Goal: Task Accomplishment & Management: Manage account settings

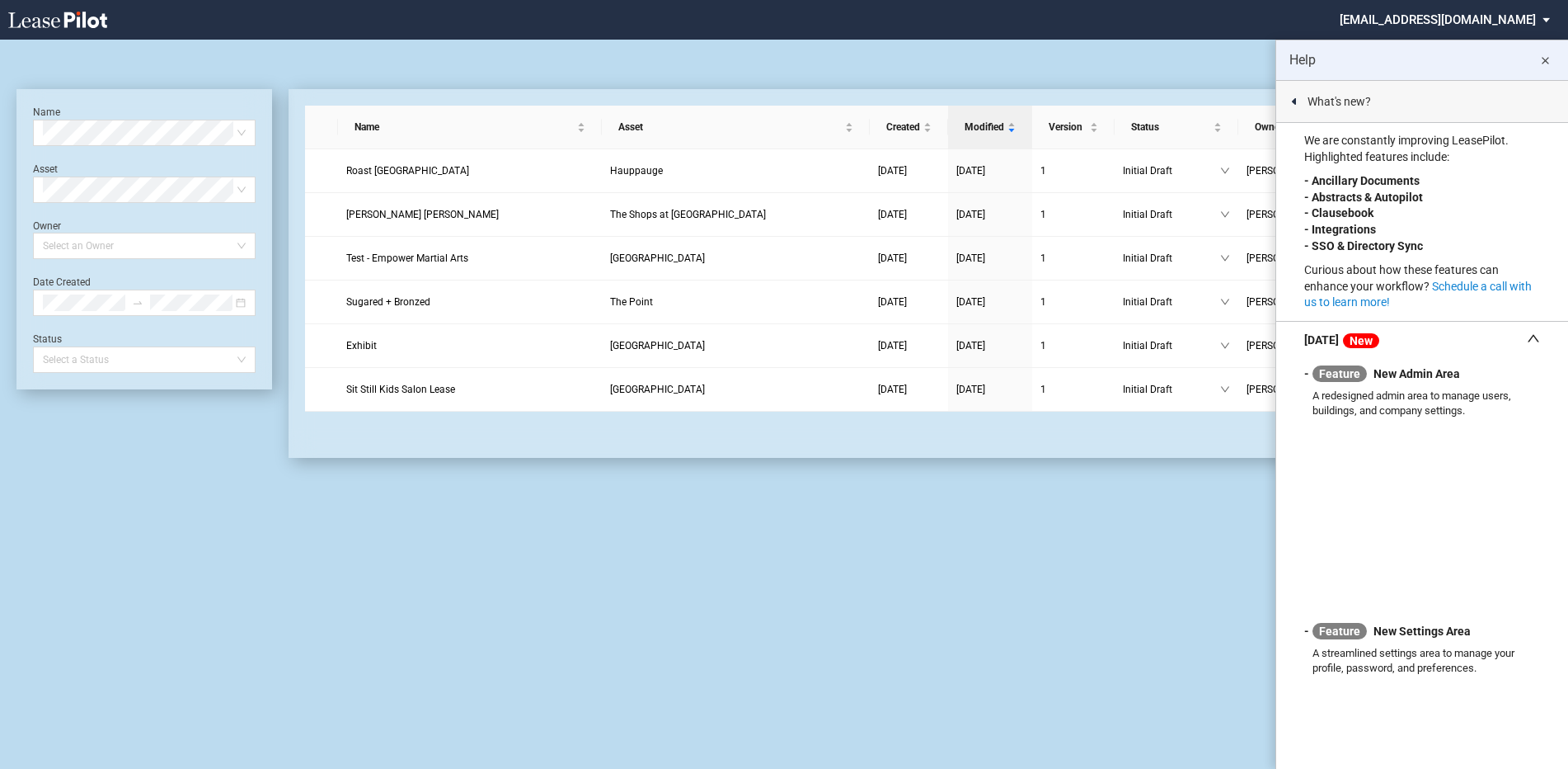
click at [1544, 57] on md-icon "close" at bounding box center [1545, 61] width 20 height 20
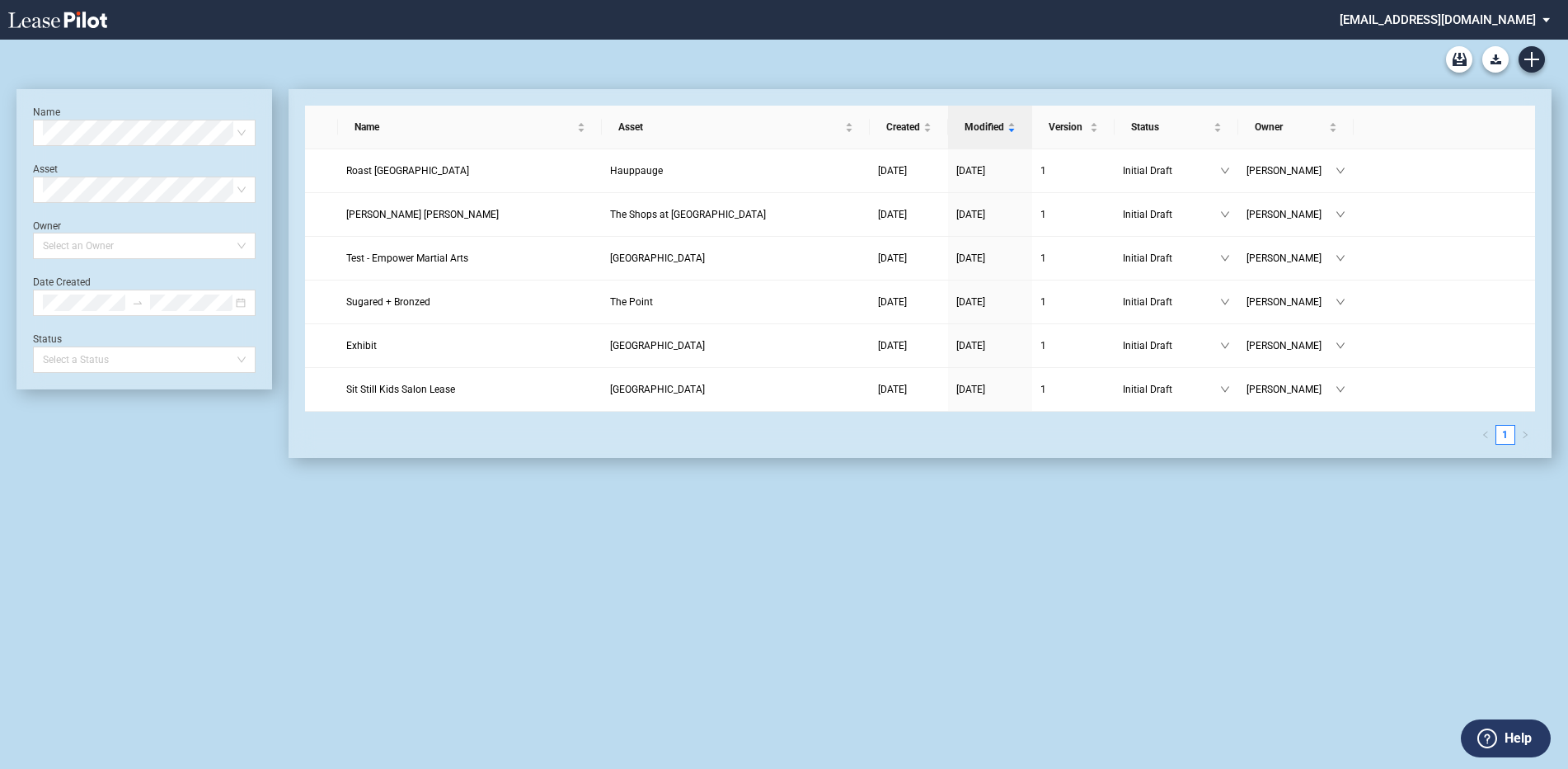
click at [1539, 14] on md-select "rsarrat@federalrealty.com Settings Sign Out" at bounding box center [1451, 18] width 226 height 37
click at [1421, 44] on div "Settings" at bounding box center [1413, 45] width 42 height 17
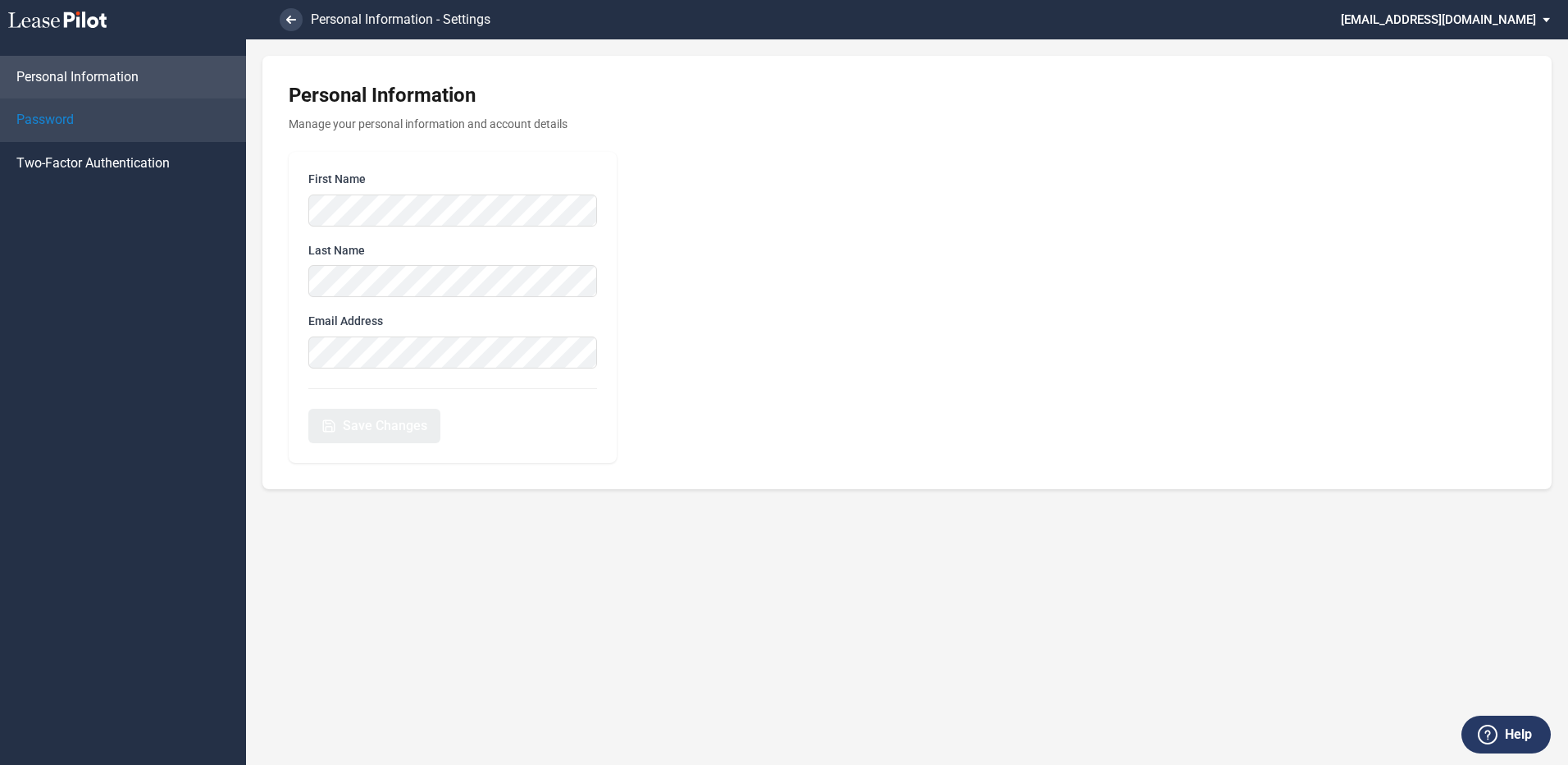
click at [43, 120] on span "Password" at bounding box center [45, 120] width 58 height 18
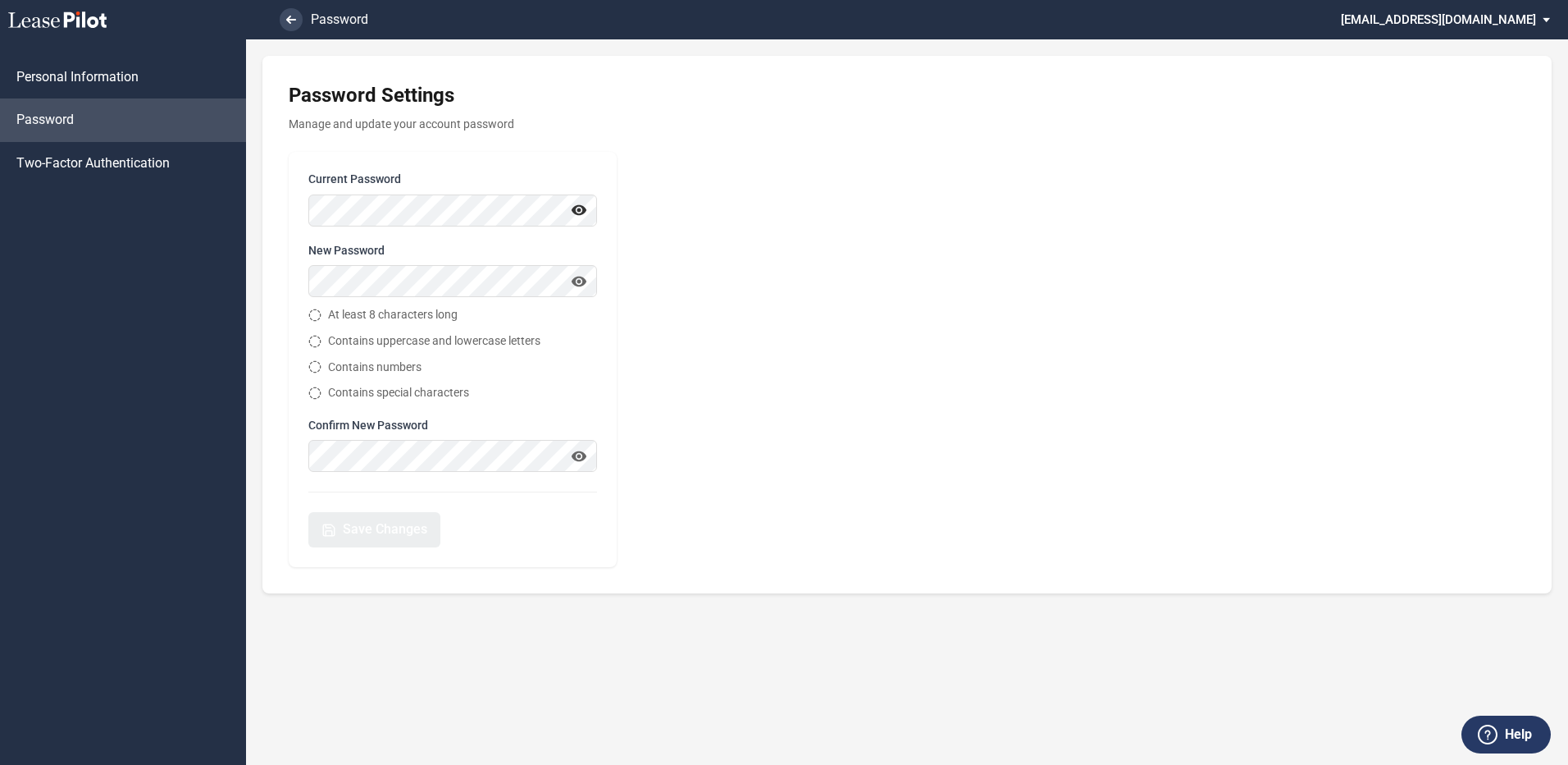
click at [583, 207] on use "button" at bounding box center [579, 210] width 17 height 17
click at [580, 281] on use "button" at bounding box center [579, 282] width 17 height 17
click at [413, 529] on span "Save Changes" at bounding box center [384, 529] width 84 height 18
click at [286, 16] on icon at bounding box center [291, 20] width 10 height 8
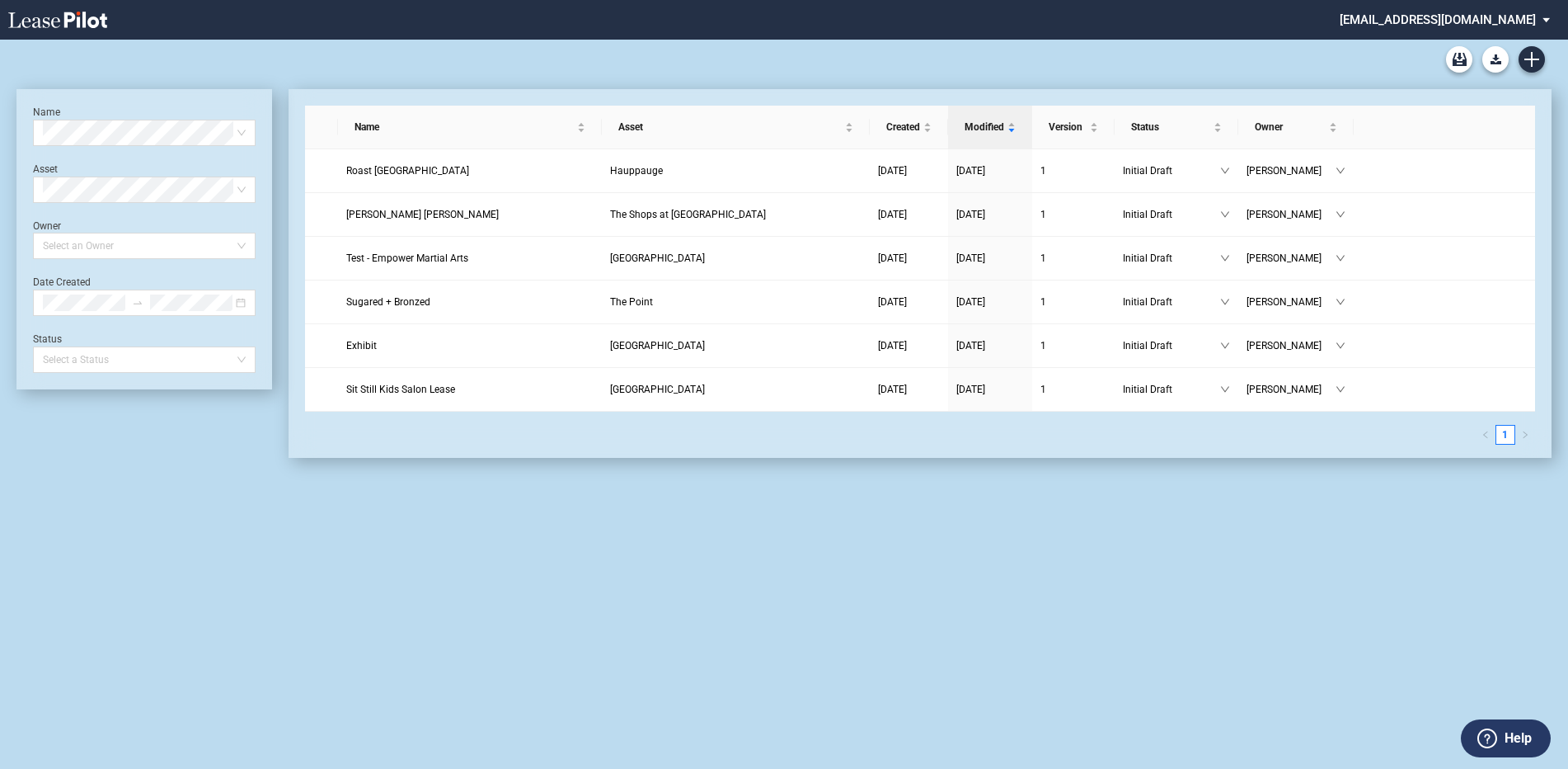
click at [1548, 20] on md-select "rsarrat@federalrealty.com Settings Sign Out" at bounding box center [1451, 18] width 226 height 37
click at [1246, 61] on md-backdrop at bounding box center [784, 384] width 1568 height 769
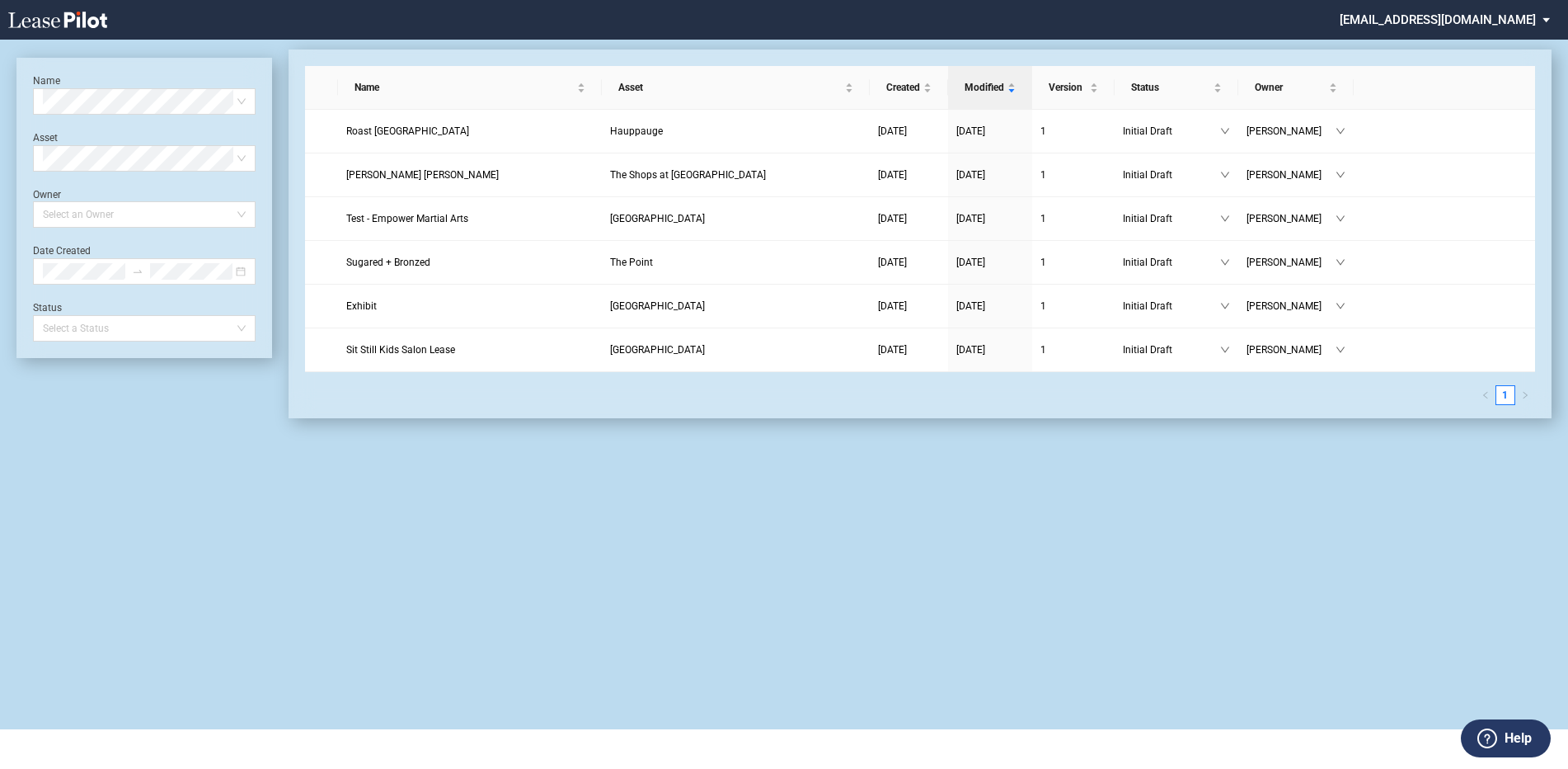
click at [1440, 21] on md-select "[EMAIL_ADDRESS][DOMAIN_NAME]" at bounding box center [1451, 18] width 226 height 37
click at [1403, 66] on div "Sign Out" at bounding box center [1397, 71] width 44 height 17
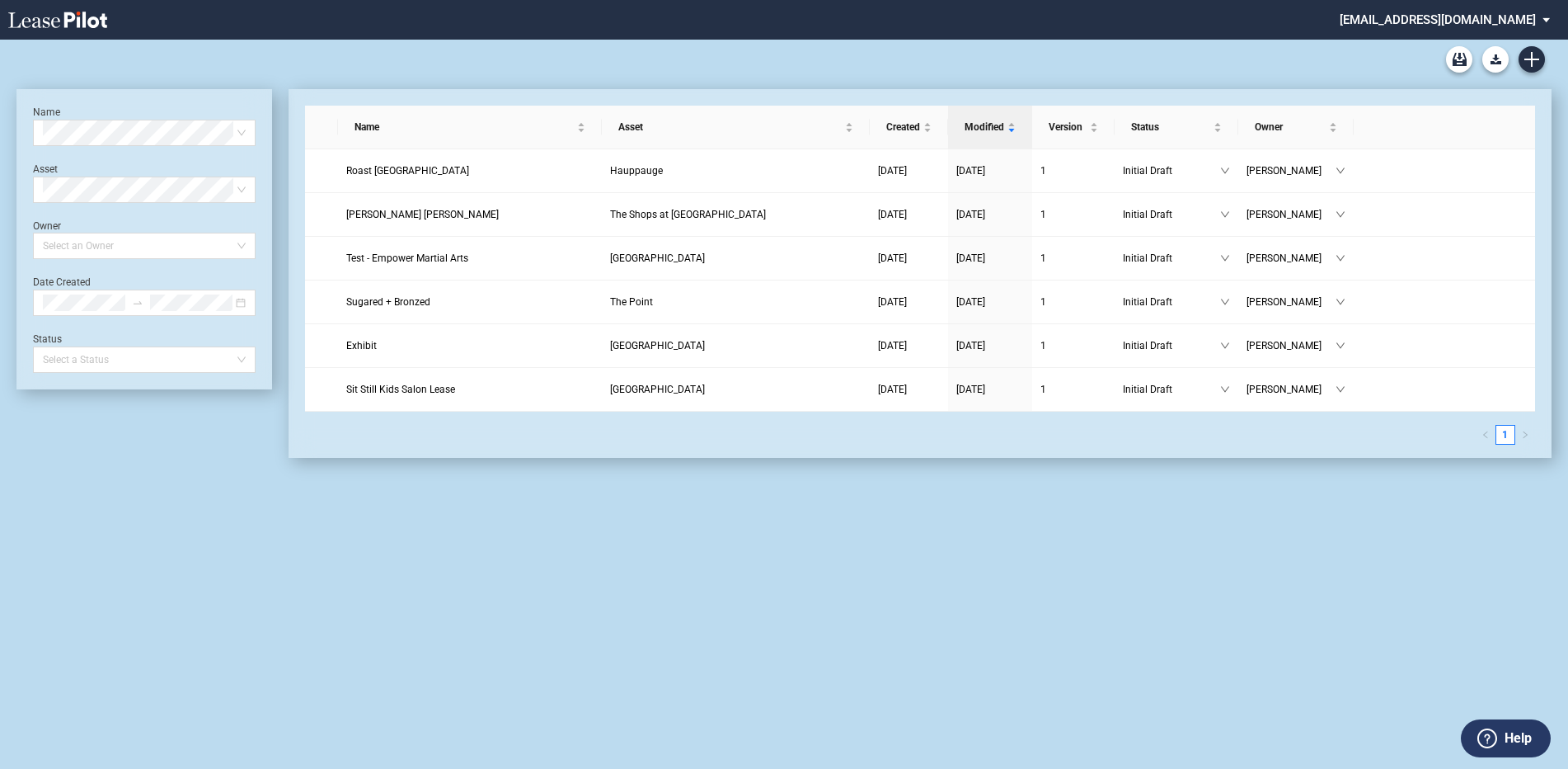
click at [1454, 16] on md-select "[EMAIL_ADDRESS][DOMAIN_NAME] Admin Area Settings Sign Out" at bounding box center [1451, 18] width 226 height 37
click at [1197, 50] on md-backdrop at bounding box center [784, 384] width 1568 height 769
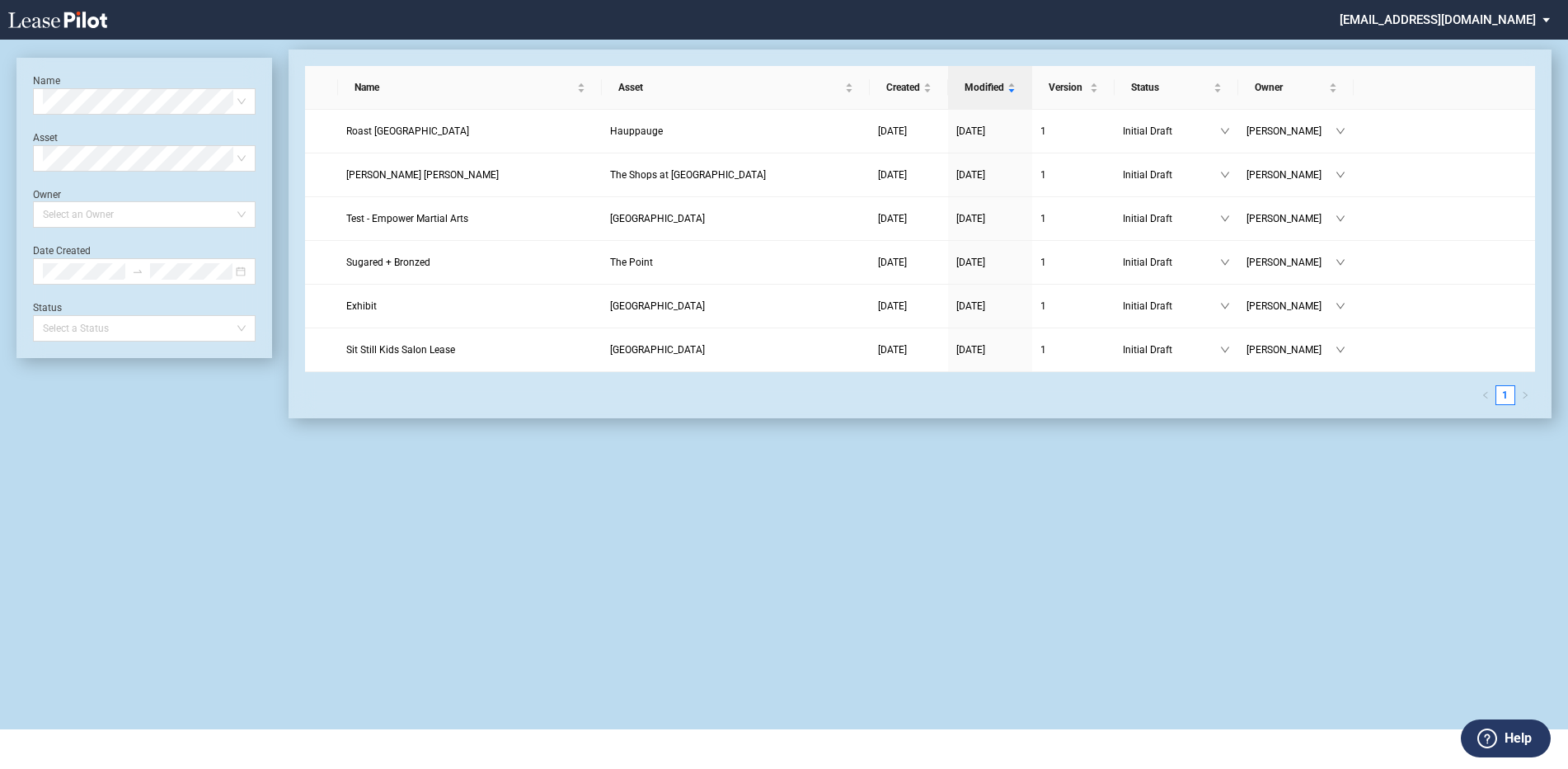
click at [1479, 13] on md-select "[EMAIL_ADDRESS][DOMAIN_NAME]" at bounding box center [1451, 18] width 226 height 37
click at [1398, 46] on div "Admin Area" at bounding box center [1404, 45] width 60 height 17
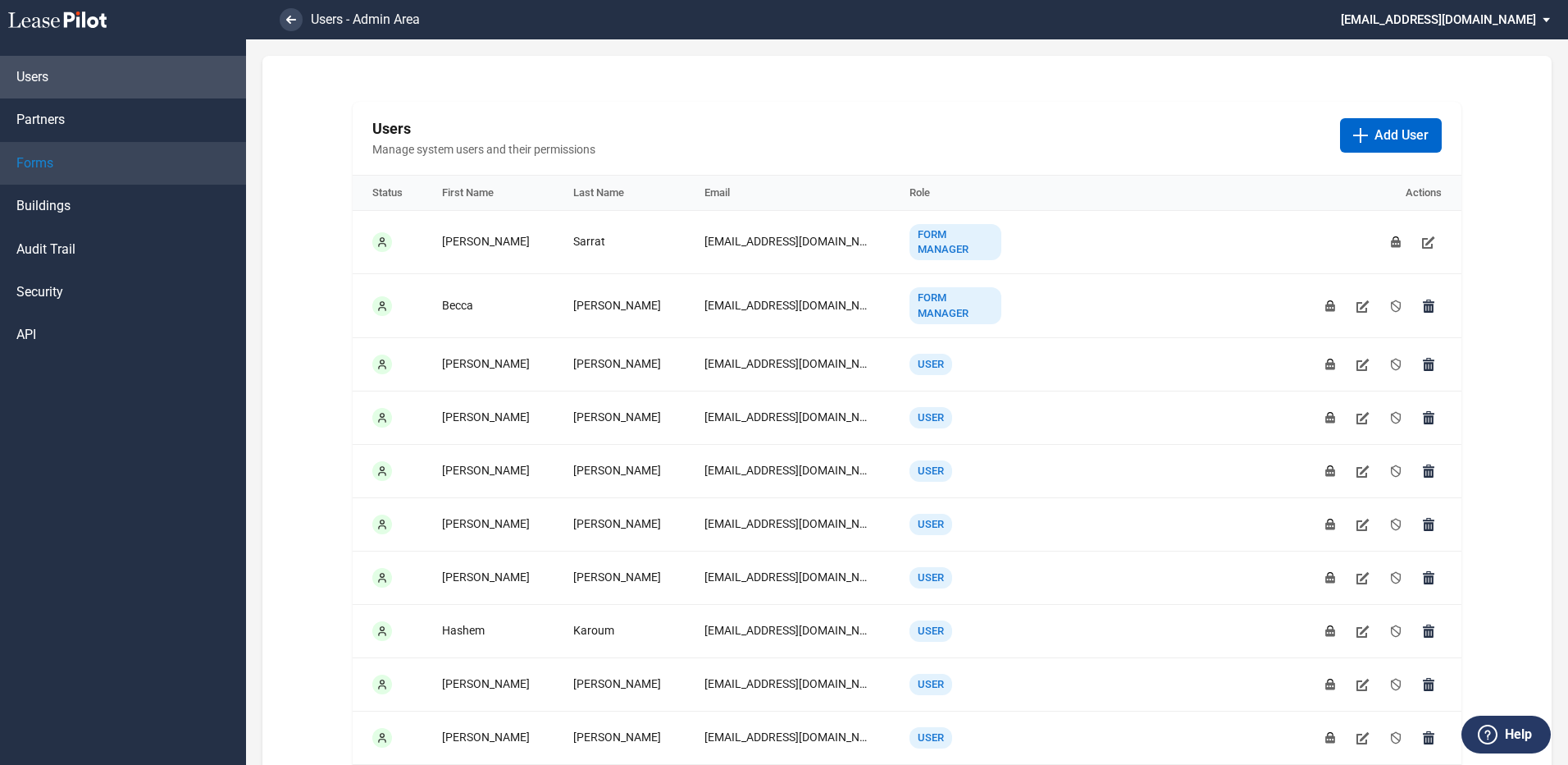
click at [43, 157] on span "Forms" at bounding box center [35, 163] width 37 height 18
